Goal: Communication & Community: Answer question/provide support

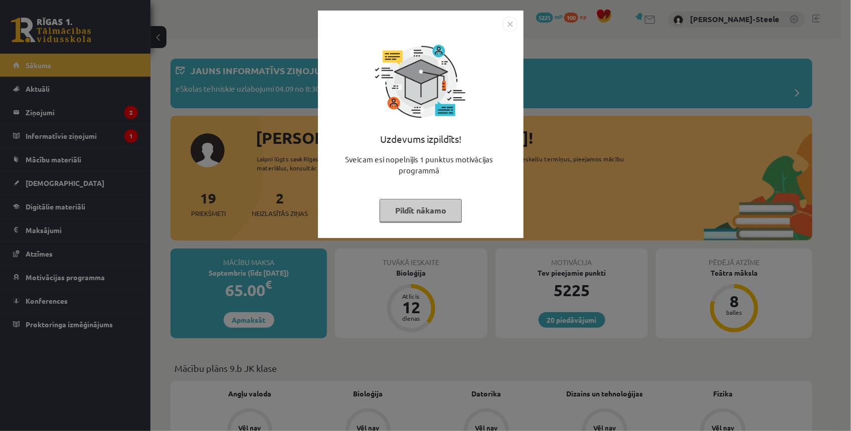
click at [513, 25] on img "Close" at bounding box center [509, 24] width 15 height 15
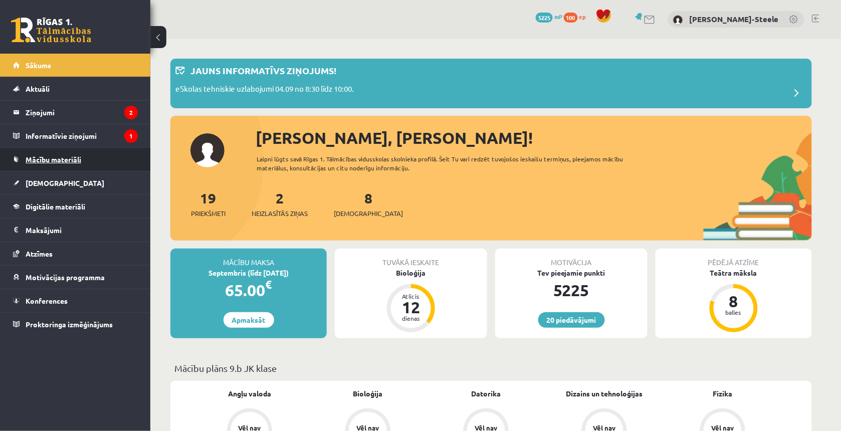
click at [94, 155] on link "Mācību materiāli" at bounding box center [75, 159] width 125 height 23
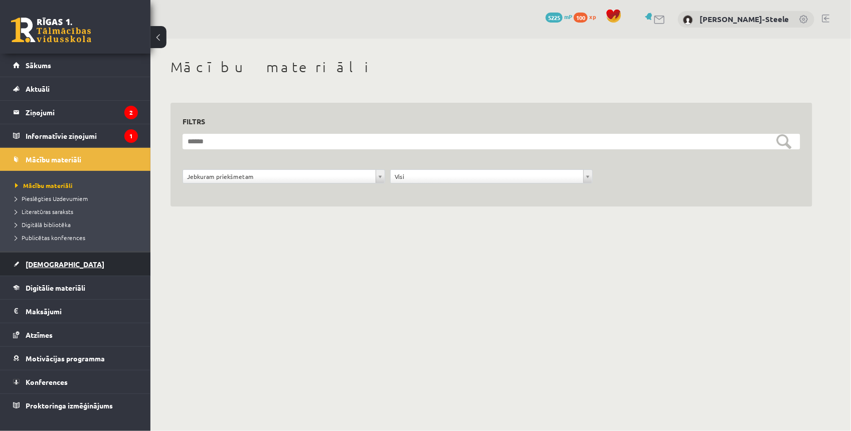
click at [46, 273] on link "[DEMOGRAPHIC_DATA]" at bounding box center [75, 264] width 125 height 23
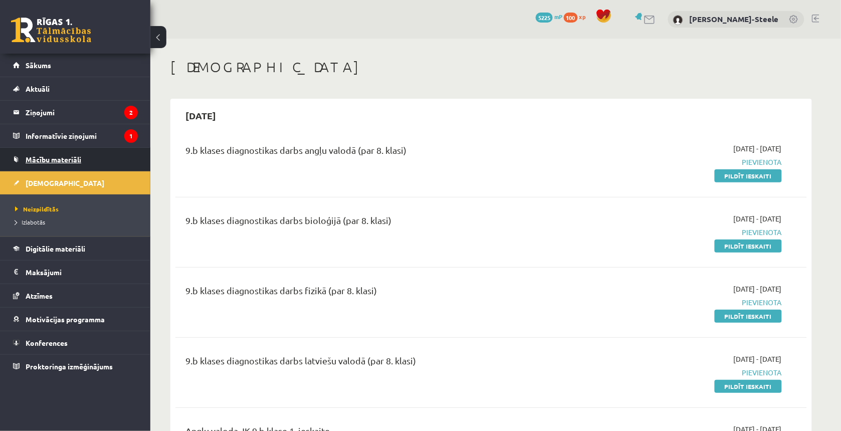
click at [71, 167] on link "Mācību materiāli" at bounding box center [75, 159] width 125 height 23
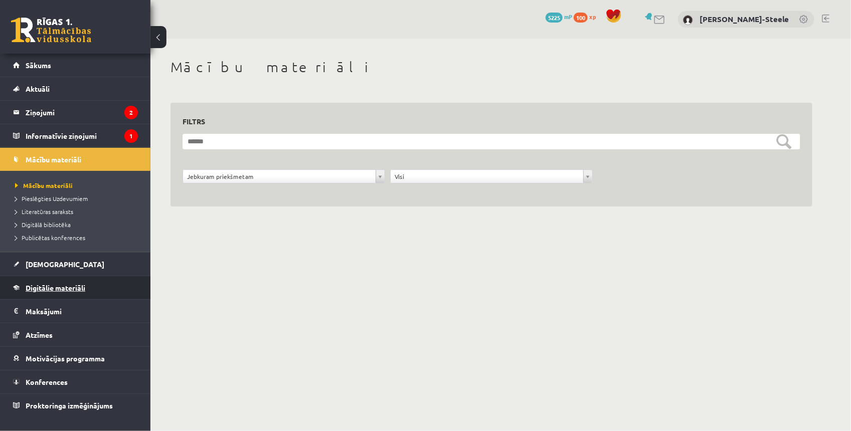
click at [97, 289] on link "Digitālie materiāli" at bounding box center [75, 287] width 125 height 23
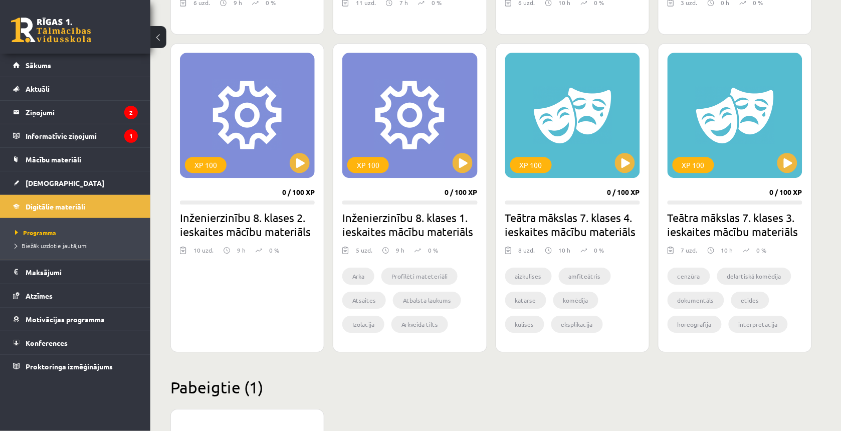
scroll to position [439, 0]
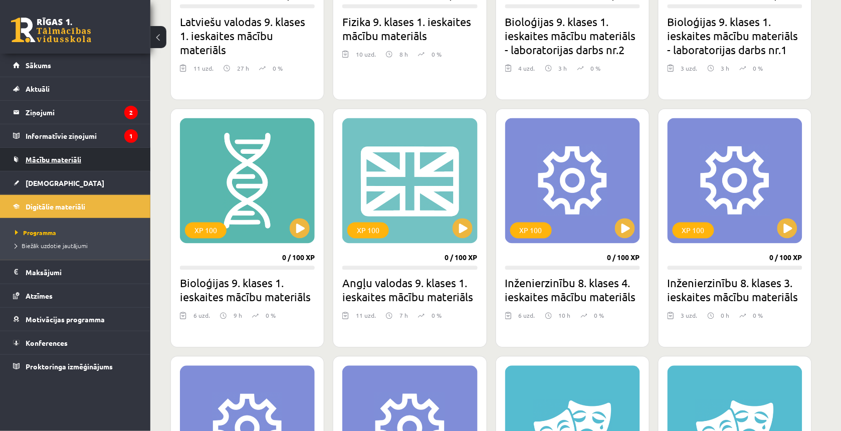
click at [78, 157] on span "Mācību materiāli" at bounding box center [54, 159] width 56 height 9
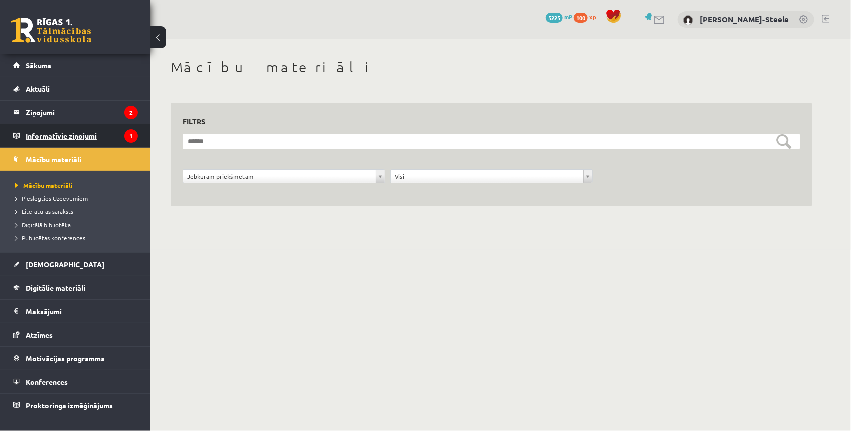
click at [86, 124] on legend "Informatīvie ziņojumi 1" at bounding box center [82, 135] width 112 height 23
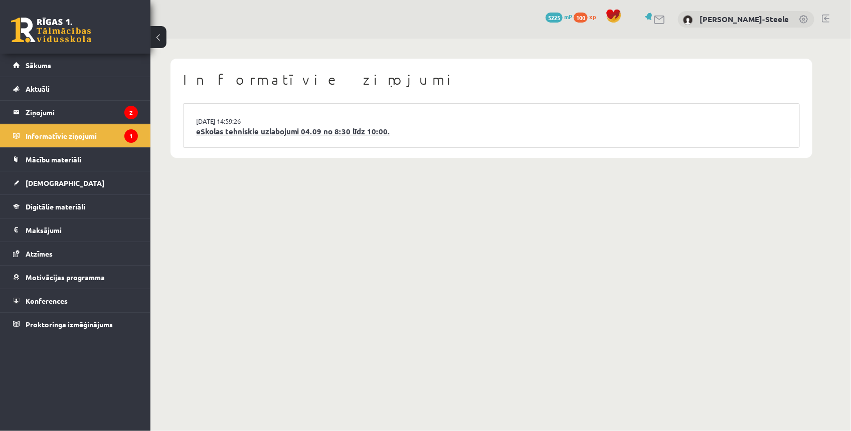
click at [322, 130] on link "eSkolas tehniskie uzlabojumi 04.09 no 8:30 līdz 10:00." at bounding box center [491, 132] width 591 height 12
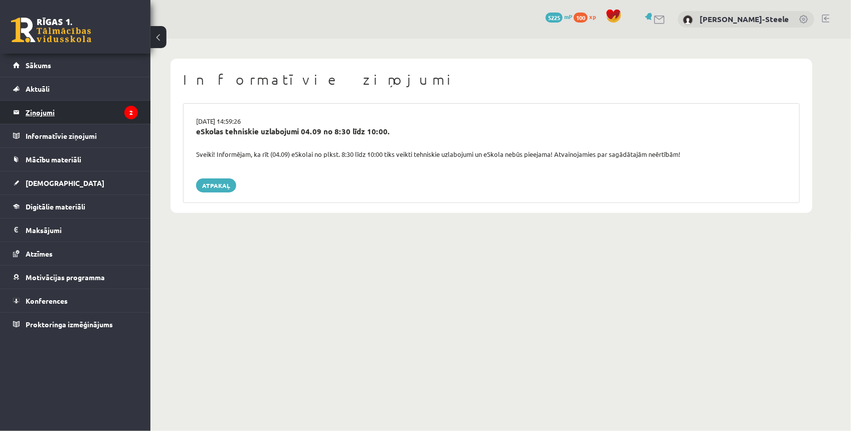
click at [119, 109] on legend "Ziņojumi 2" at bounding box center [82, 112] width 112 height 23
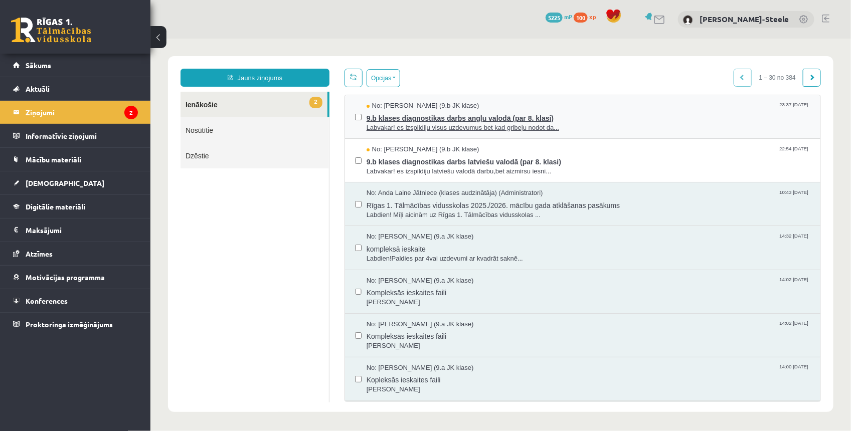
click at [426, 123] on span "Labvakar! es izspildiju visus uzdevumus bet kad gribeju nodot da..." at bounding box center [588, 128] width 444 height 10
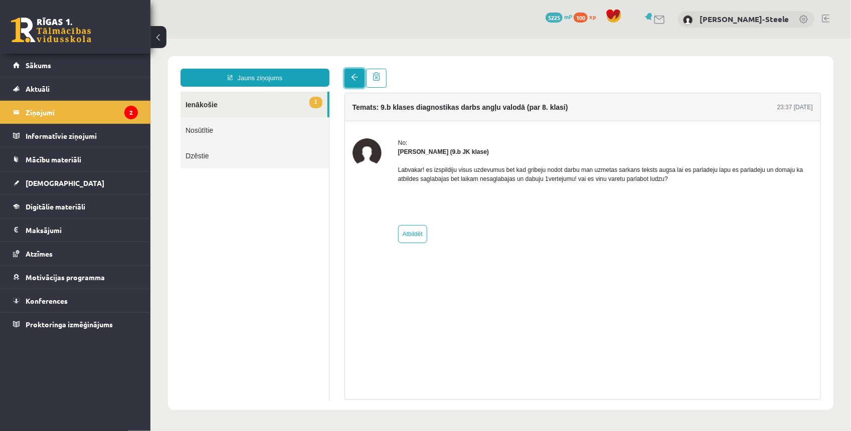
click at [352, 73] on link at bounding box center [354, 77] width 20 height 19
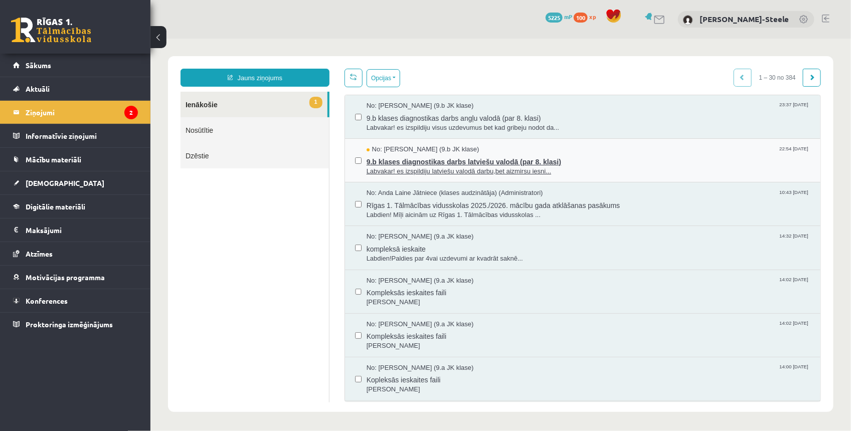
click at [442, 155] on span "9.b klases diagnostikas darbs latviešu valodā (par 8. klasi)" at bounding box center [588, 160] width 444 height 13
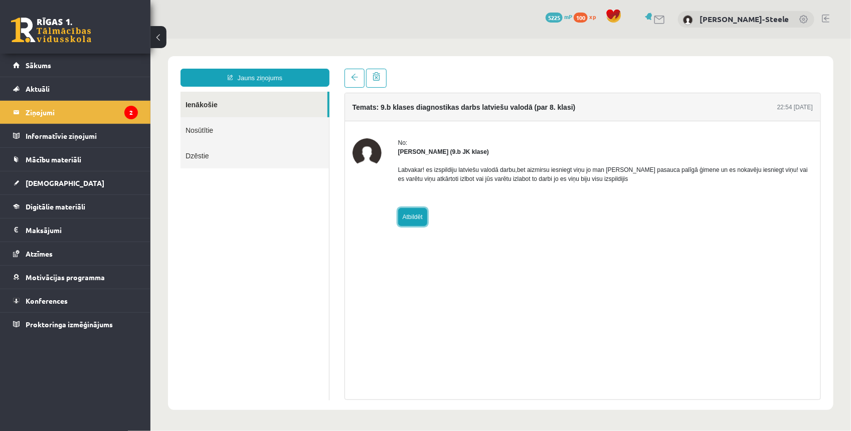
click at [406, 216] on link "Atbildēt" at bounding box center [412, 217] width 29 height 18
type input "**********"
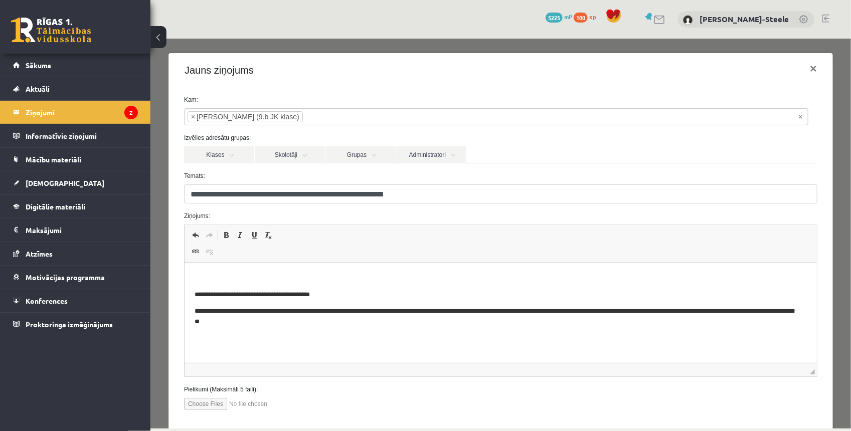
click at [221, 36] on div "0 Dāvanas 5225 mP 100 xp Ēriks Jurģis Zuments-Steele" at bounding box center [500, 19] width 700 height 39
